Goal: Ask a question

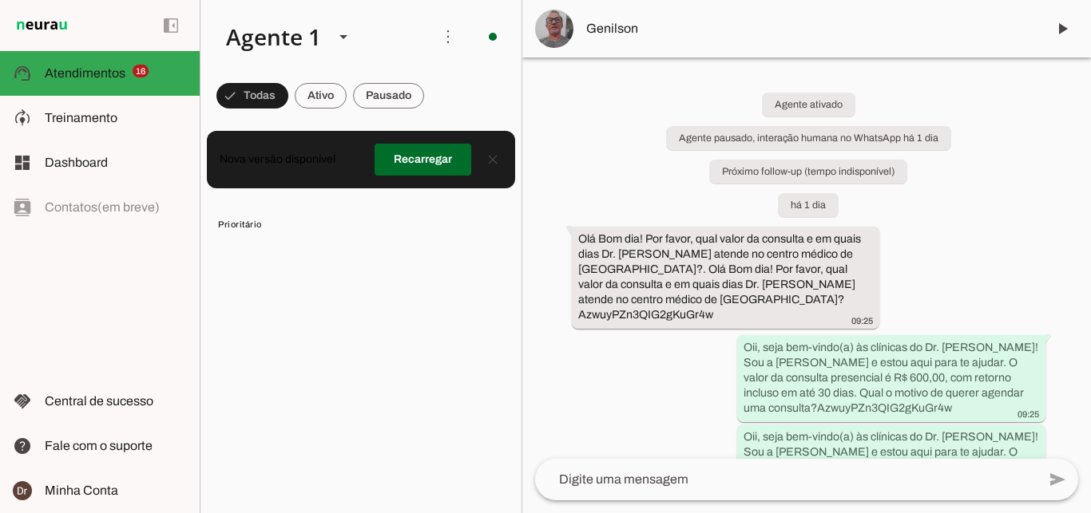
scroll to position [1750, 0]
